Goal: Task Accomplishment & Management: Manage account settings

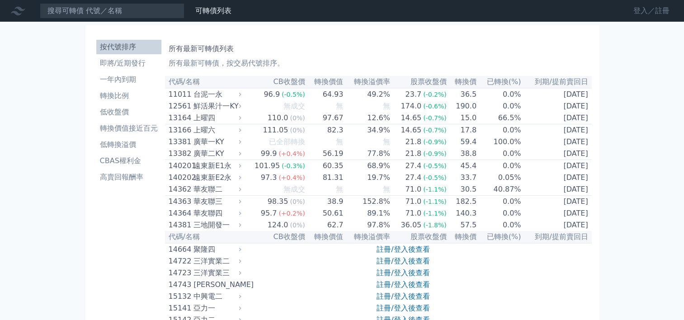
click at [637, 15] on link "登入／註冊" at bounding box center [651, 11] width 51 height 14
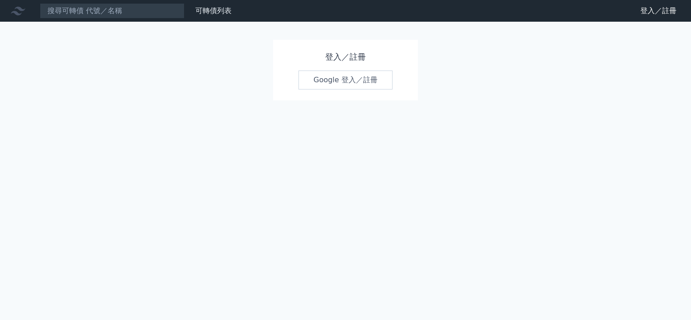
click at [324, 82] on link "Google 登入／註冊" at bounding box center [345, 79] width 94 height 19
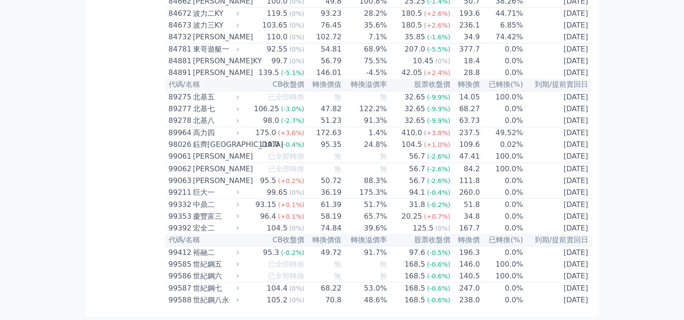
scroll to position [5016, 0]
